Goal: Information Seeking & Learning: Learn about a topic

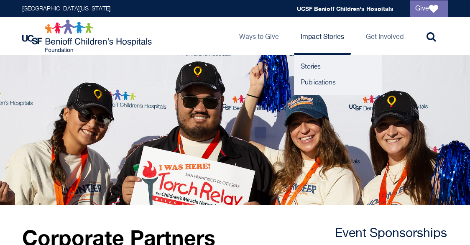
click at [318, 35] on link "Impact Stories" at bounding box center [322, 36] width 57 height 38
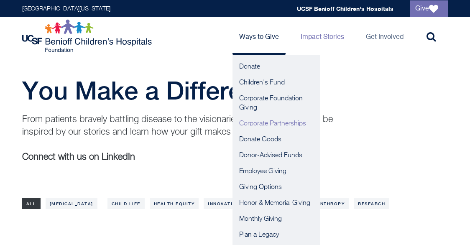
click at [264, 124] on link "Corporate Partnerships" at bounding box center [276, 124] width 88 height 16
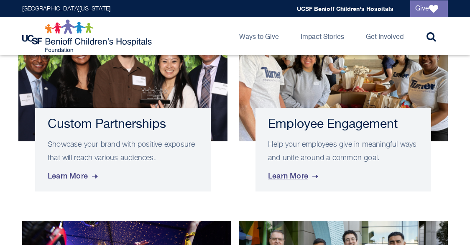
scroll to position [399, 0]
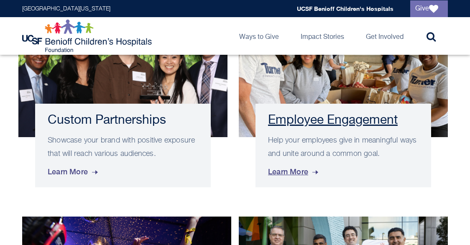
click at [304, 123] on h3 "Employee Engagement" at bounding box center [343, 120] width 150 height 15
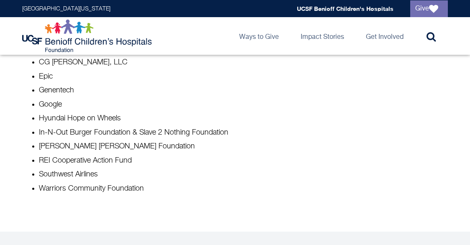
scroll to position [754, 0]
click at [73, 132] on li "In-N-Out Burger Foundation & Slave 2 Nothing Foundation" at bounding box center [243, 133] width 409 height 10
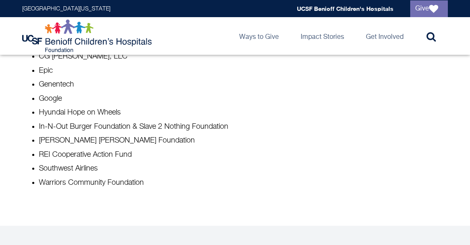
click at [102, 154] on li "REI Cooperative Action Fund" at bounding box center [243, 155] width 409 height 10
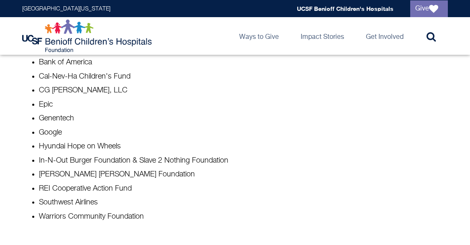
scroll to position [734, 0]
